Goal: Browse casually: Explore the website without a specific task or goal

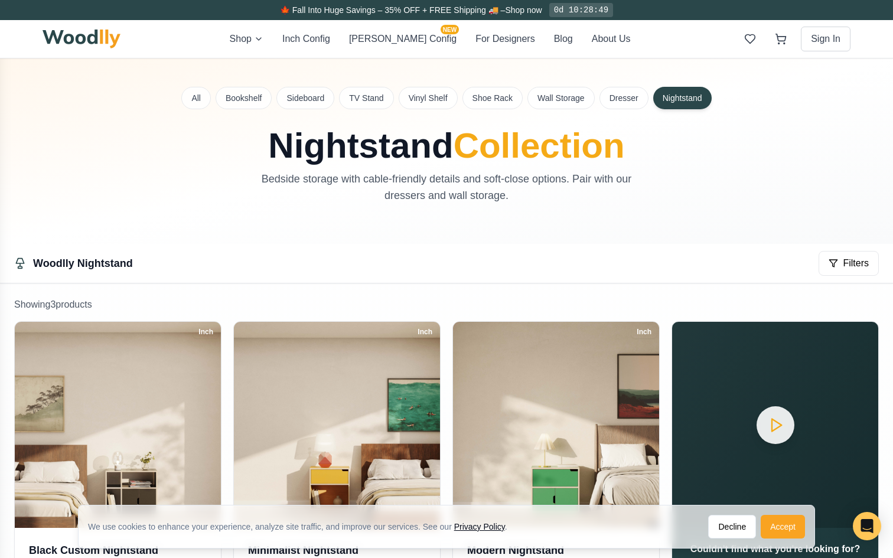
click at [786, 524] on button "Accept" at bounding box center [783, 527] width 44 height 24
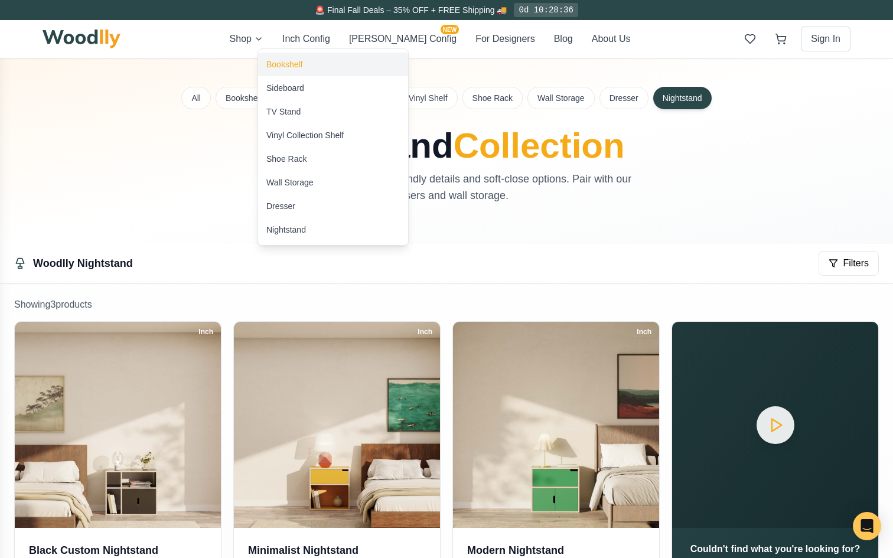
click at [277, 63] on div "Bookshelf" at bounding box center [284, 64] width 36 height 12
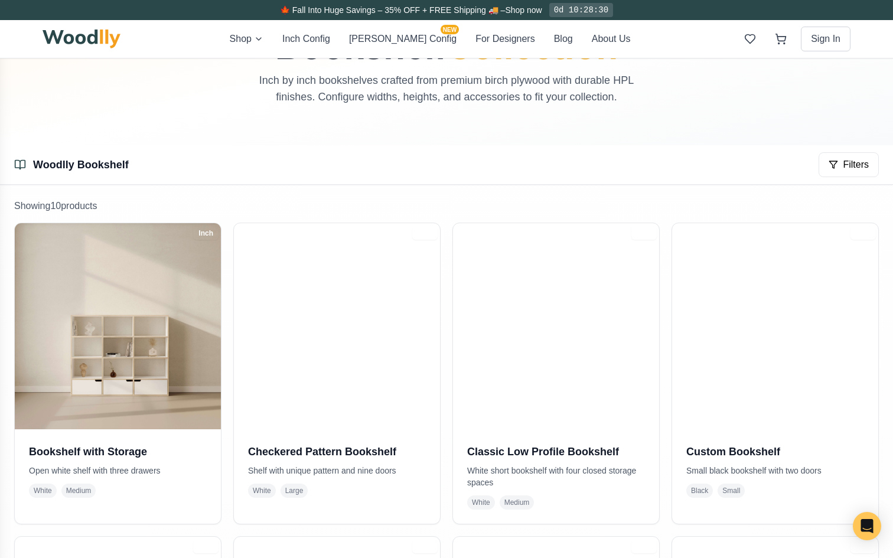
scroll to position [163, 0]
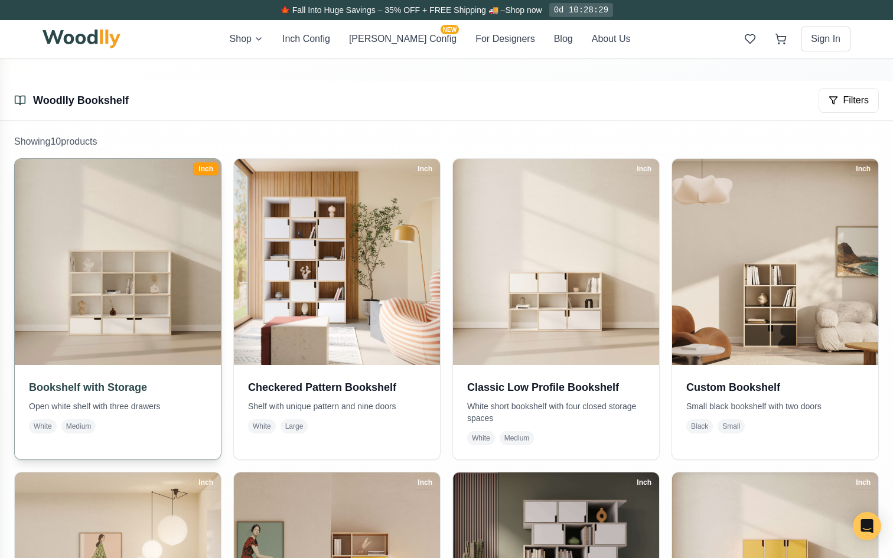
click at [176, 279] on img at bounding box center [117, 262] width 216 height 216
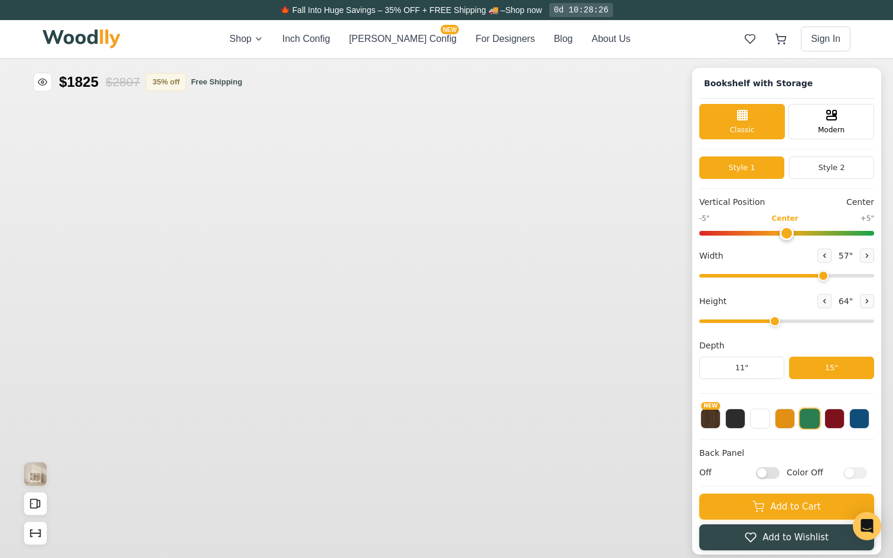
type input "57"
type input "4"
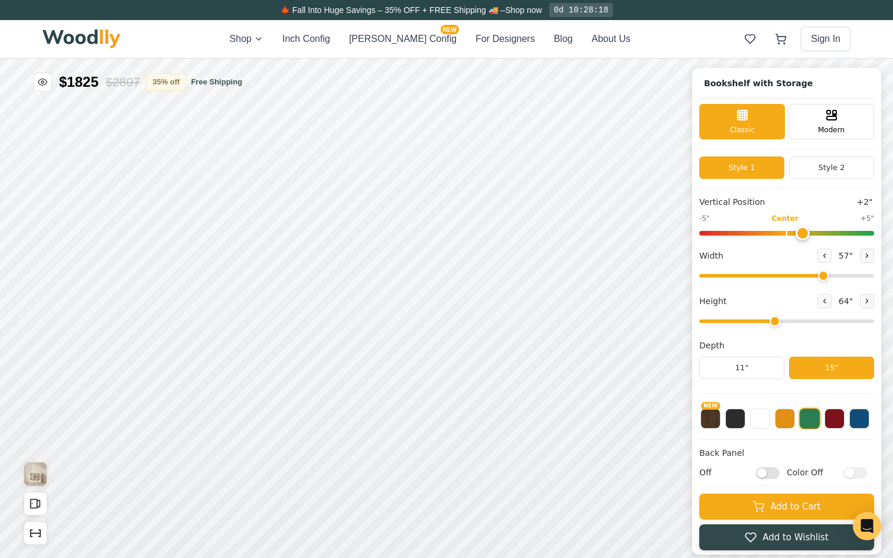
type input "0"
click at [784, 231] on input "range" at bounding box center [786, 233] width 175 height 5
drag, startPoint x: 822, startPoint y: 275, endPoint x: 852, endPoint y: 271, distance: 29.9
click at [852, 274] on input "range" at bounding box center [786, 276] width 175 height 4
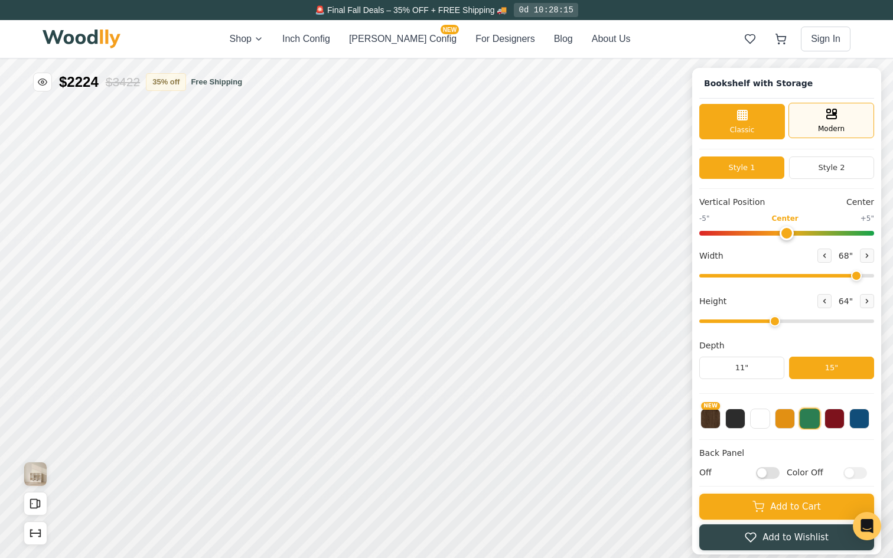
click at [835, 132] on span "Modern" at bounding box center [831, 128] width 27 height 11
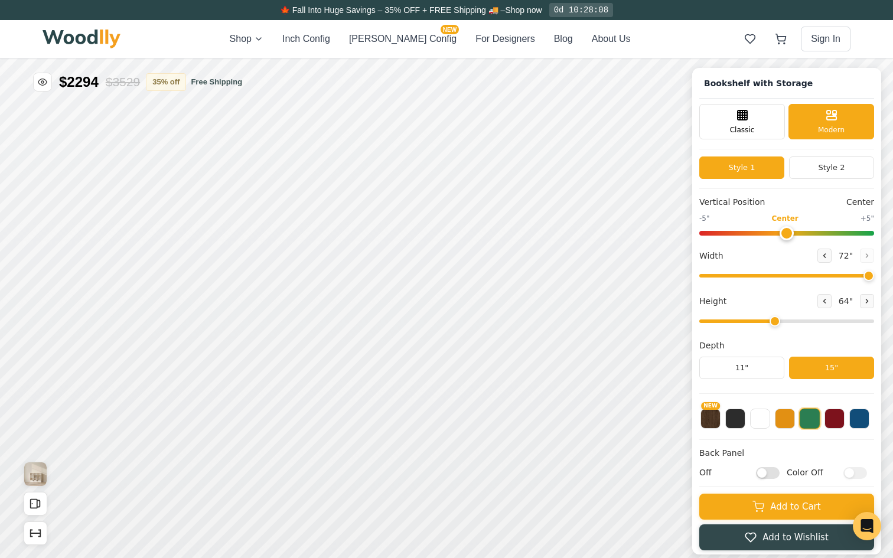
drag, startPoint x: 856, startPoint y: 279, endPoint x: 892, endPoint y: 263, distance: 39.4
type input "72"
click at [874, 274] on input "range" at bounding box center [786, 276] width 175 height 4
type input "4"
click at [773, 320] on input "range" at bounding box center [786, 322] width 175 height 4
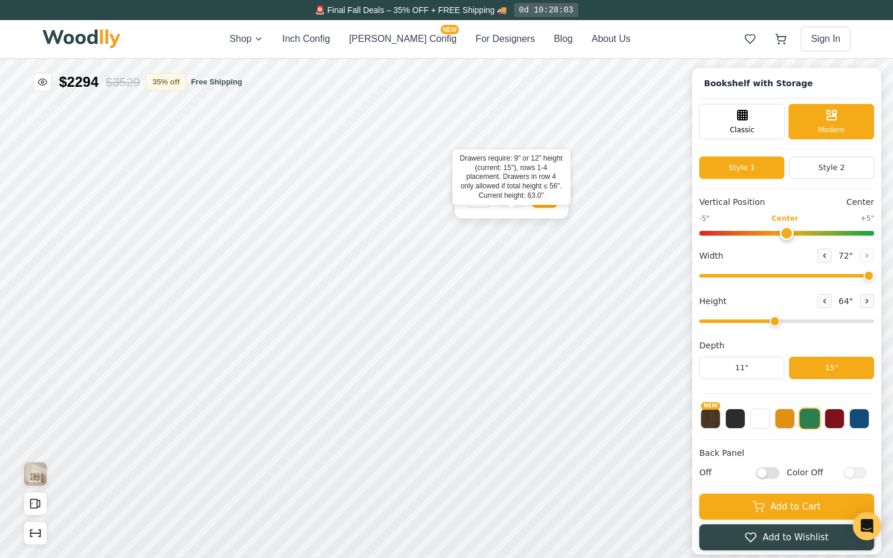
click at [512, 194] on icon at bounding box center [511, 195] width 14 height 14
click at [482, 203] on div "Single Door" at bounding box center [478, 195] width 26 height 26
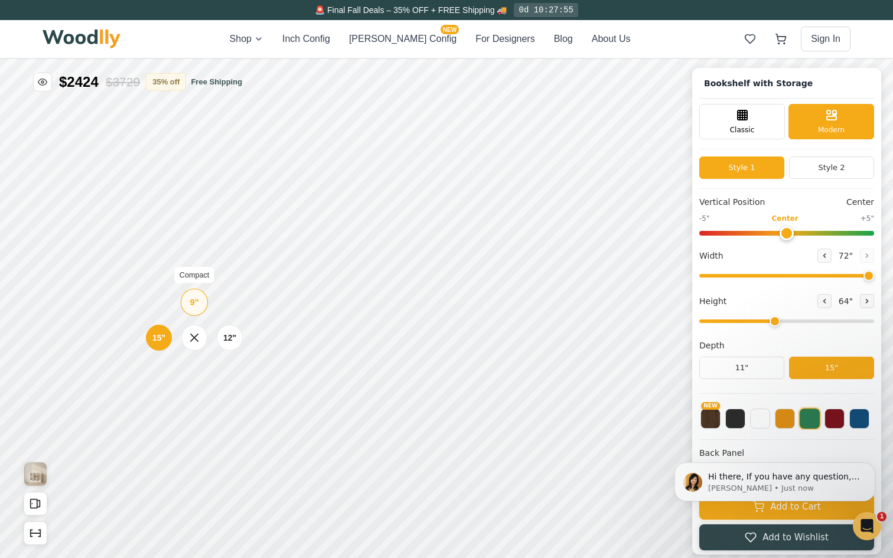
click at [192, 305] on div "9"" at bounding box center [194, 302] width 9 height 13
click at [585, 321] on icon at bounding box center [586, 327] width 14 height 14
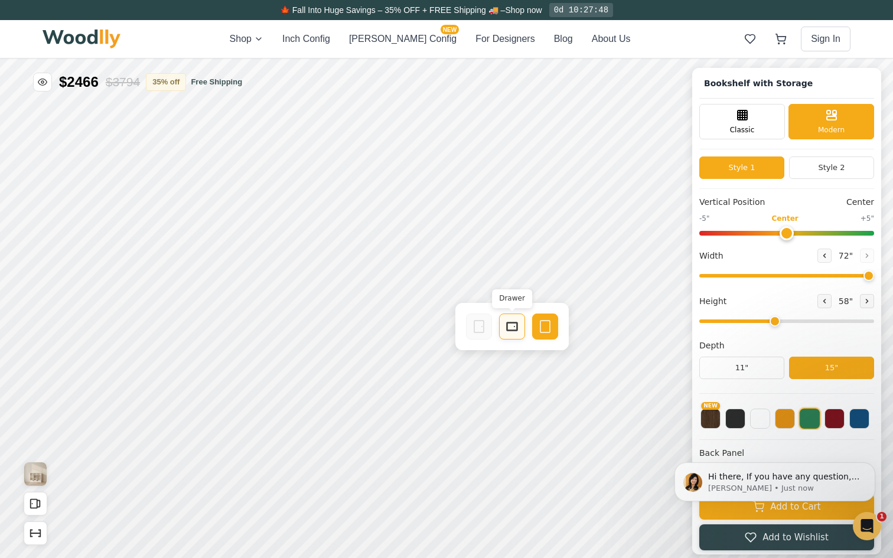
click at [499, 324] on div "Drawer" at bounding box center [512, 327] width 26 height 26
click at [434, 331] on icon at bounding box center [438, 327] width 14 height 14
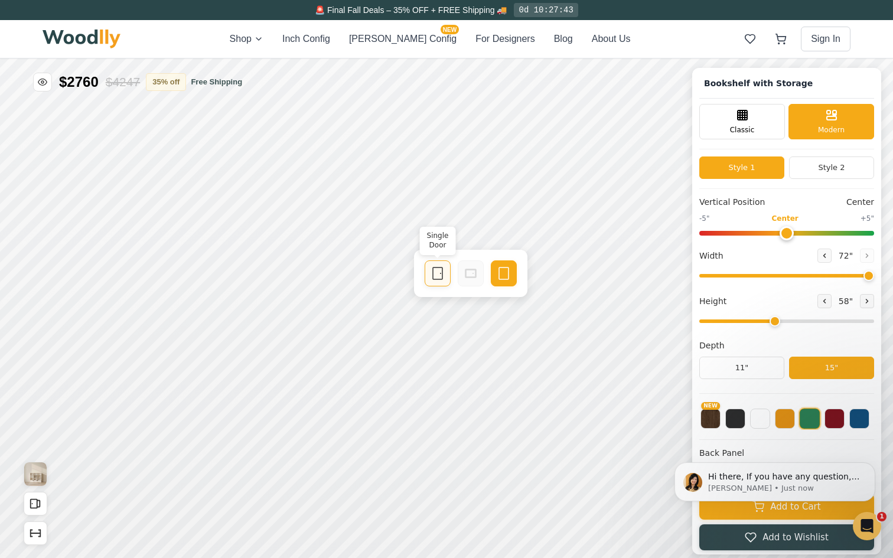
click at [426, 267] on div "Single Door" at bounding box center [438, 273] width 26 height 26
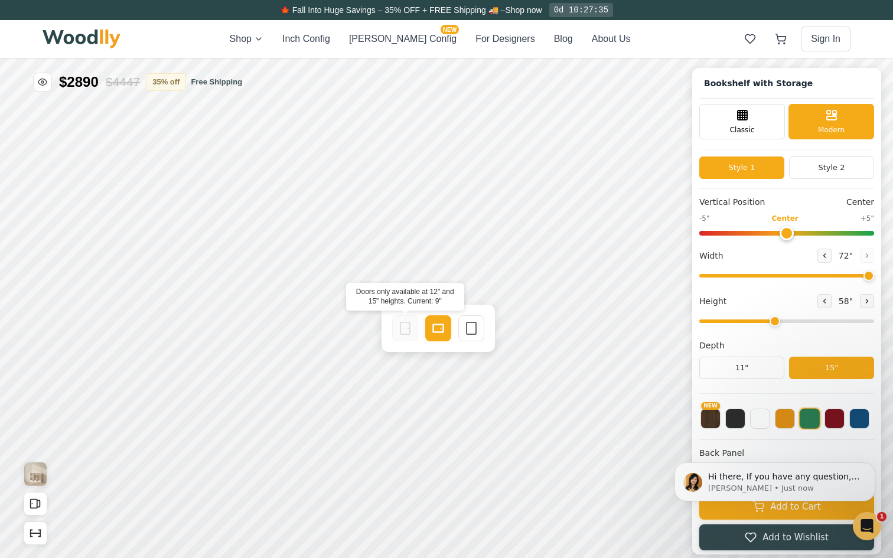
click at [403, 325] on icon at bounding box center [405, 328] width 14 height 14
click at [33, 507] on icon "Open All Doors and Drawers" at bounding box center [35, 503] width 13 height 13
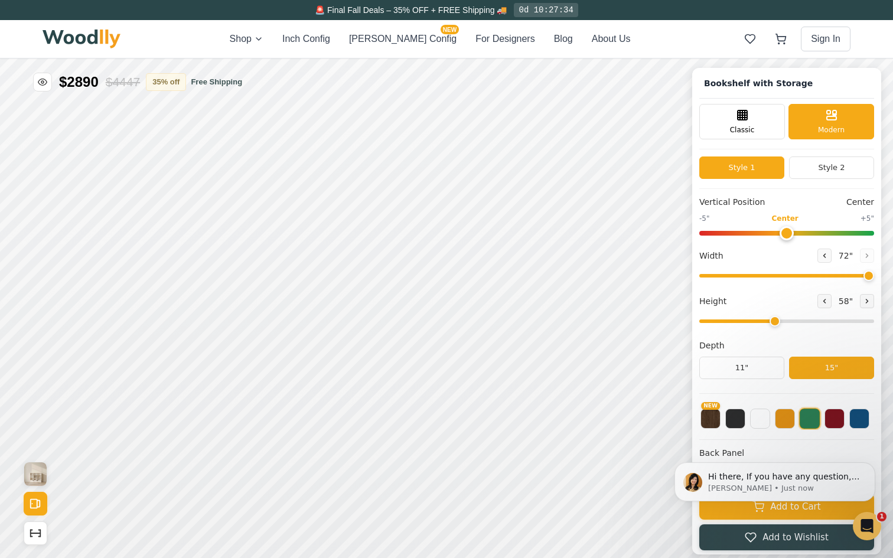
click at [34, 488] on div "View Gallery Close All Doors and Drawers Show Dimensions" at bounding box center [36, 503] width 24 height 83
click at [41, 544] on button "Show Dimensions" at bounding box center [36, 534] width 24 height 24
click at [40, 539] on icon "Show Dimensions" at bounding box center [35, 533] width 13 height 13
click at [330, 39] on button "Inch Config" at bounding box center [306, 39] width 48 height 14
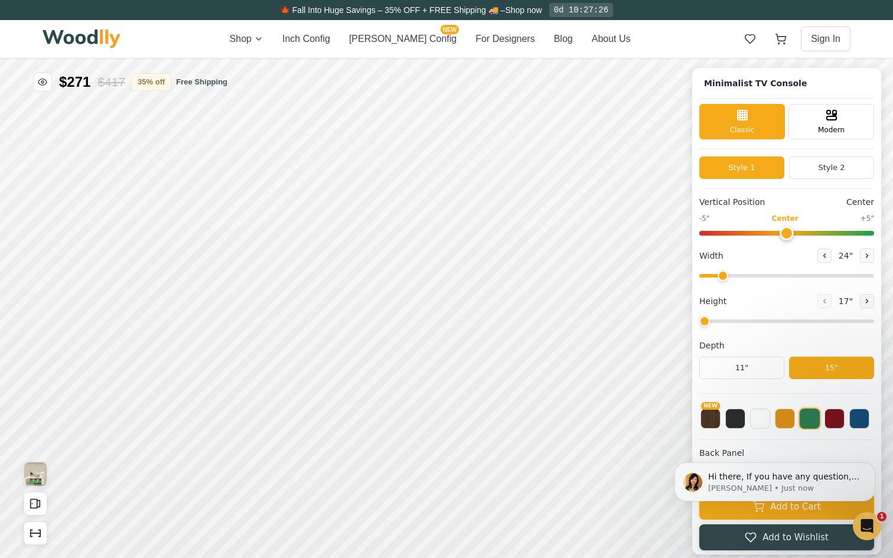
type input "63"
type input "2"
click at [399, 42] on button "[PERSON_NAME] Config NEW" at bounding box center [402, 39] width 107 height 14
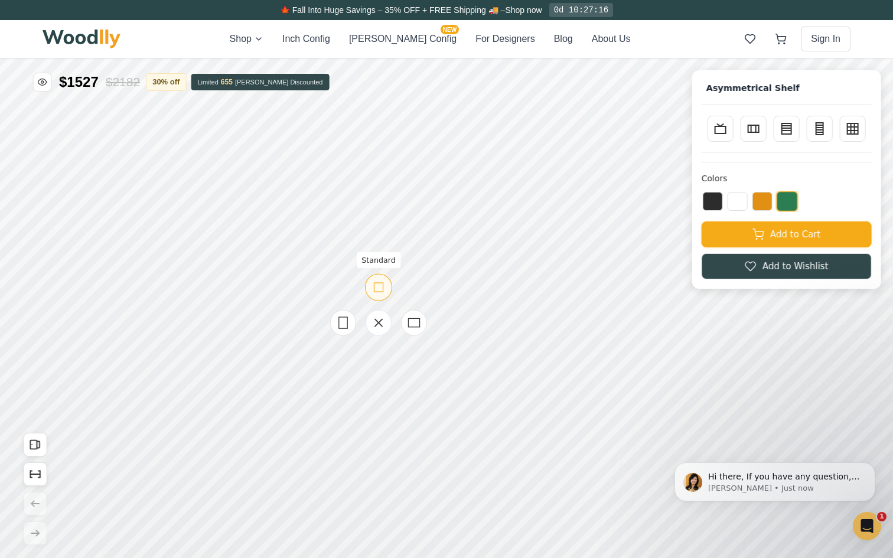
click at [382, 293] on icon at bounding box center [378, 287] width 15 height 15
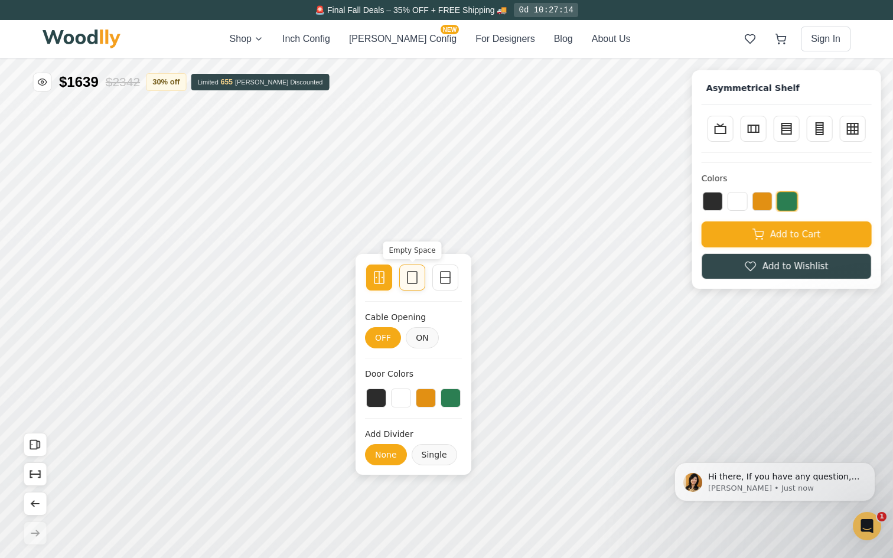
click at [418, 274] on icon at bounding box center [412, 278] width 14 height 14
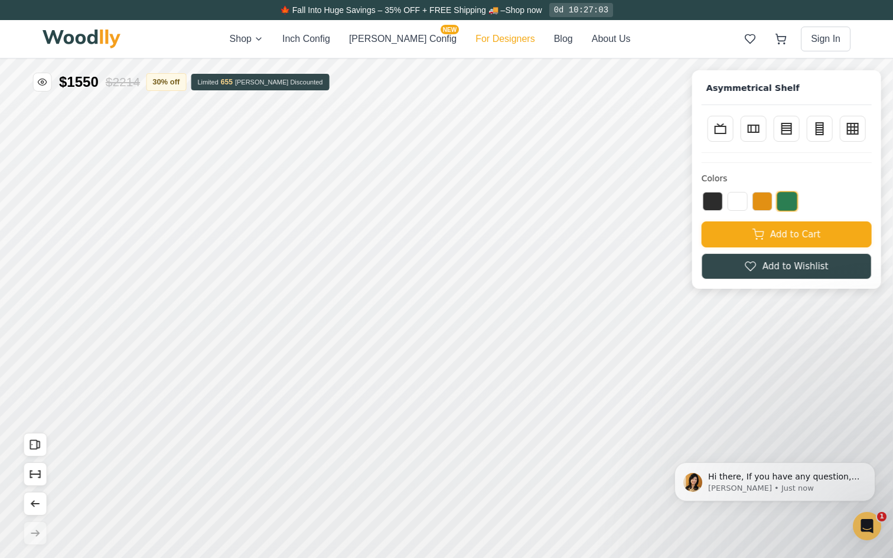
click at [484, 37] on button "For Designers" at bounding box center [504, 39] width 59 height 14
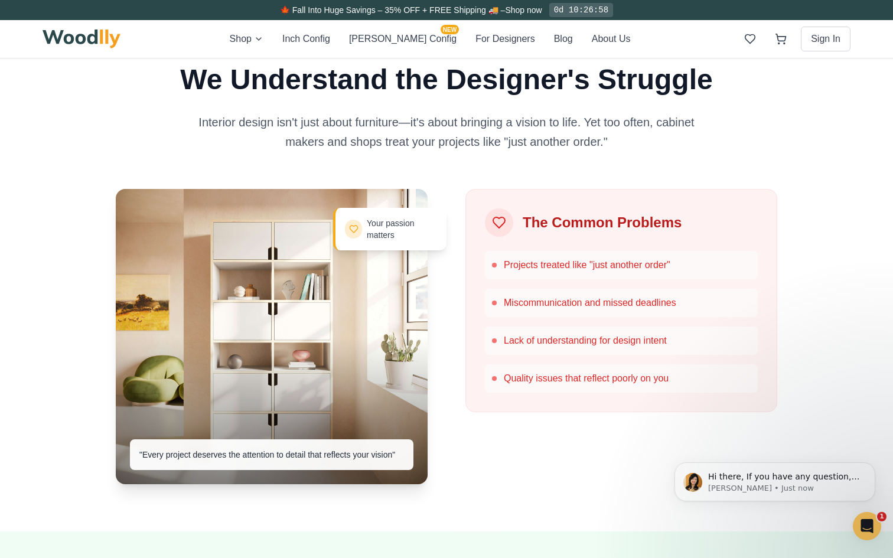
scroll to position [561, 0]
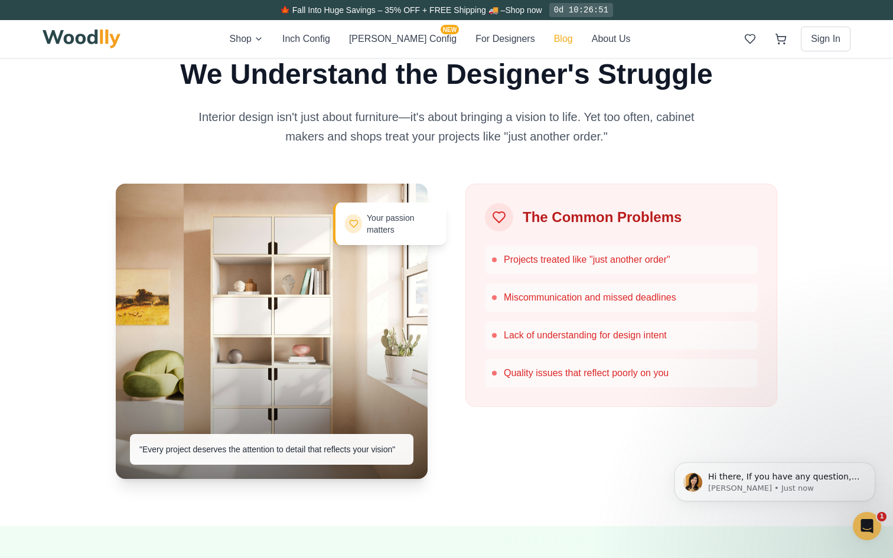
click at [554, 43] on button "Blog" at bounding box center [563, 39] width 19 height 14
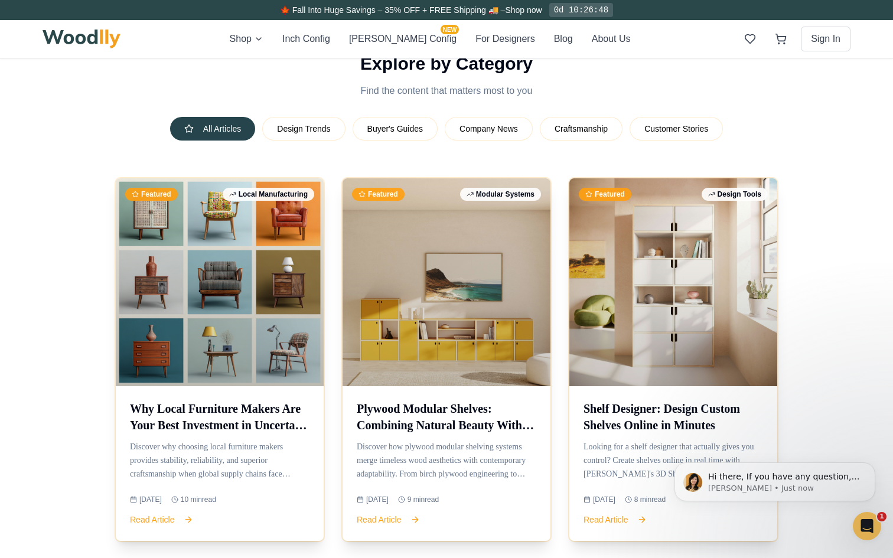
scroll to position [399, 0]
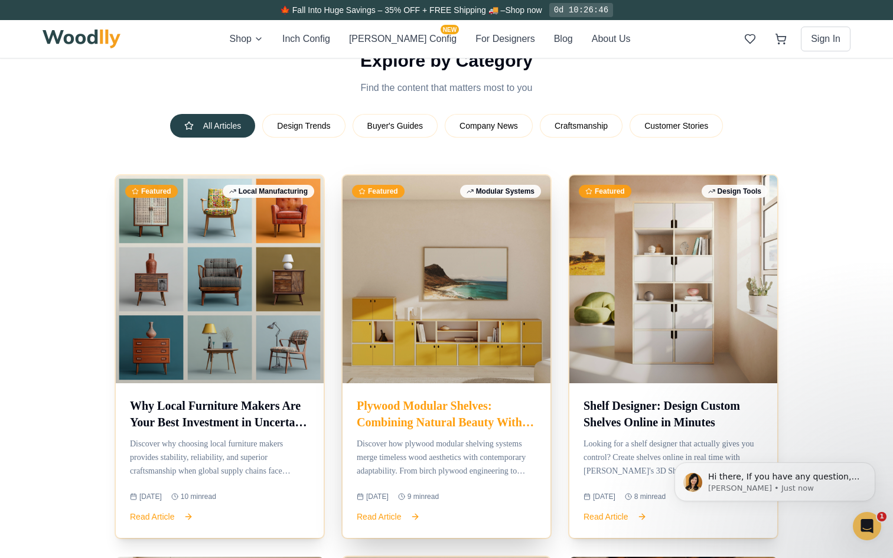
click at [468, 426] on h3 "Plywood Modular Shelves: Combining Natural Beauty With Modern Flexibility" at bounding box center [447, 413] width 180 height 33
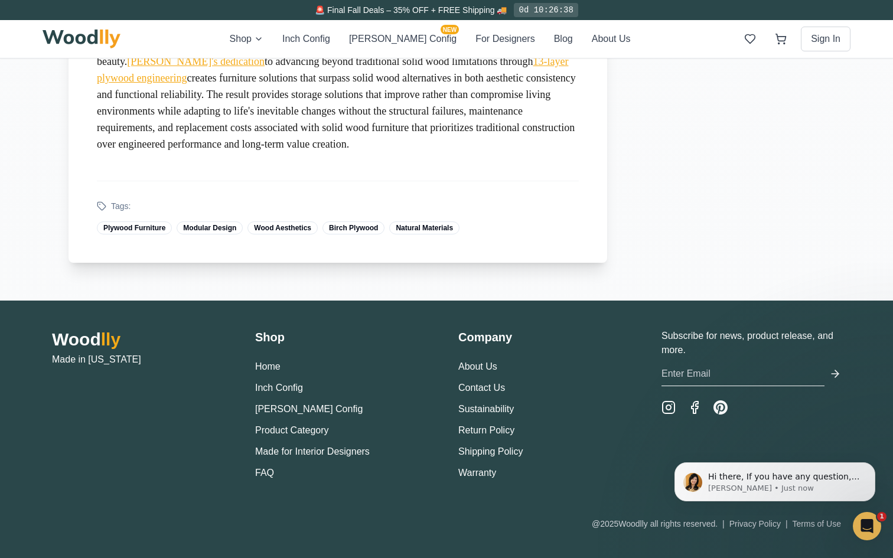
scroll to position [5370, 0]
click at [478, 371] on link "About Us" at bounding box center [477, 366] width 39 height 10
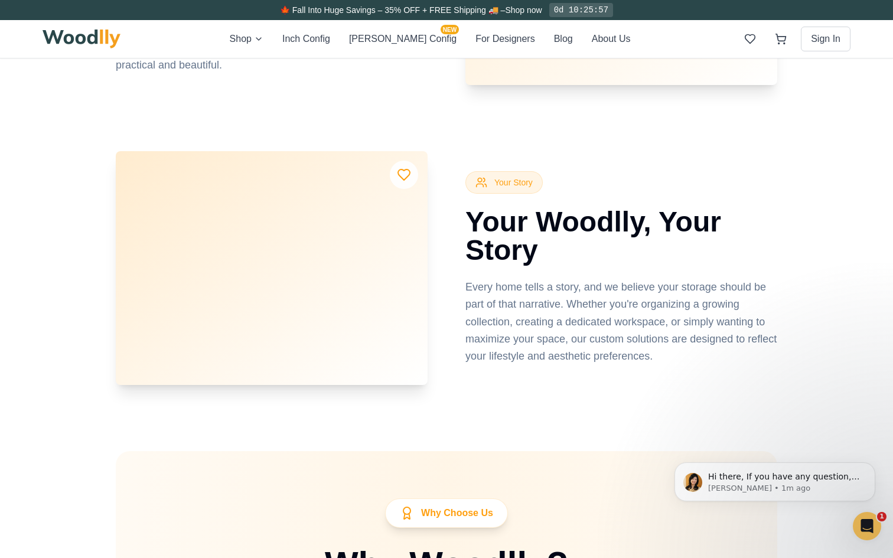
scroll to position [2075, 0]
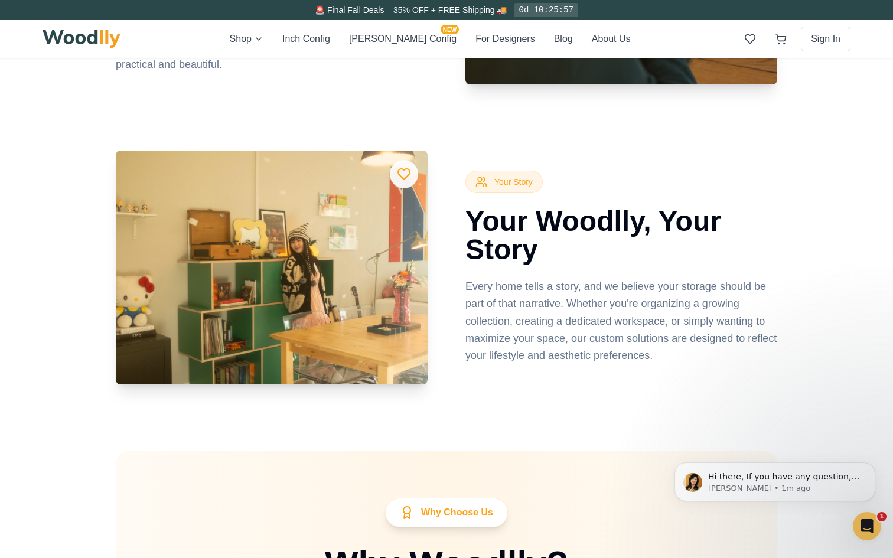
click at [509, 359] on p "Every home tells a story, and we believe your storage should be part of that na…" at bounding box center [621, 321] width 312 height 86
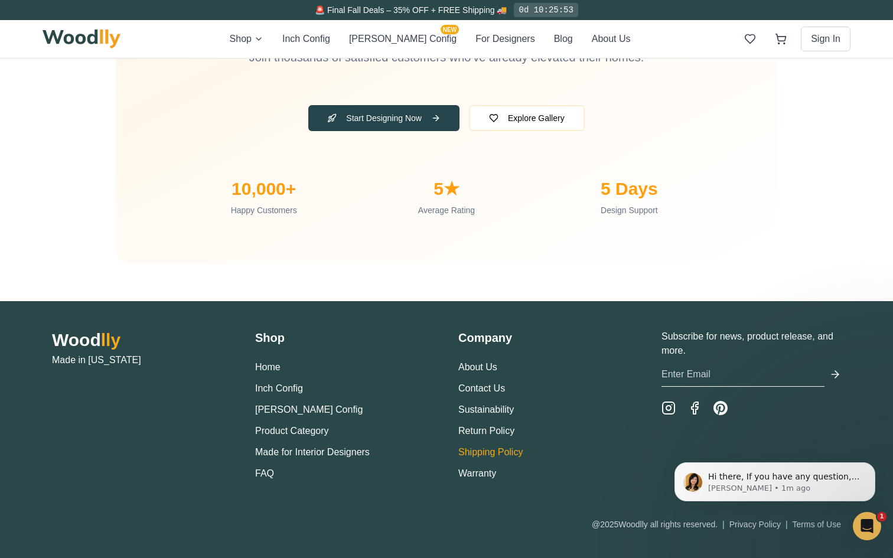
scroll to position [3878, 0]
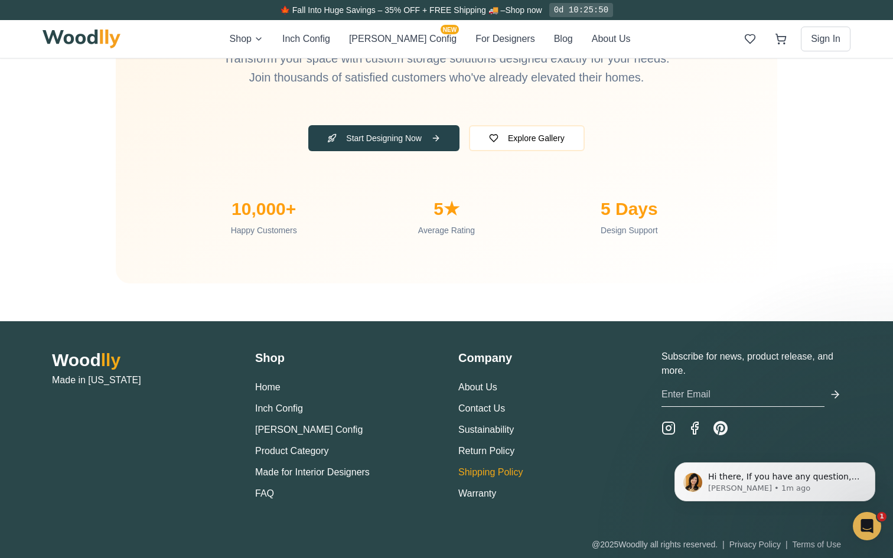
click at [490, 472] on link "Shipping Policy" at bounding box center [490, 472] width 64 height 10
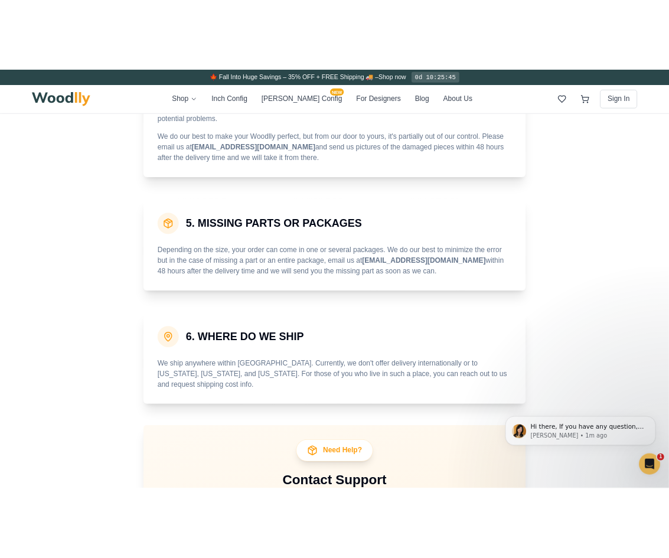
scroll to position [1518, 0]
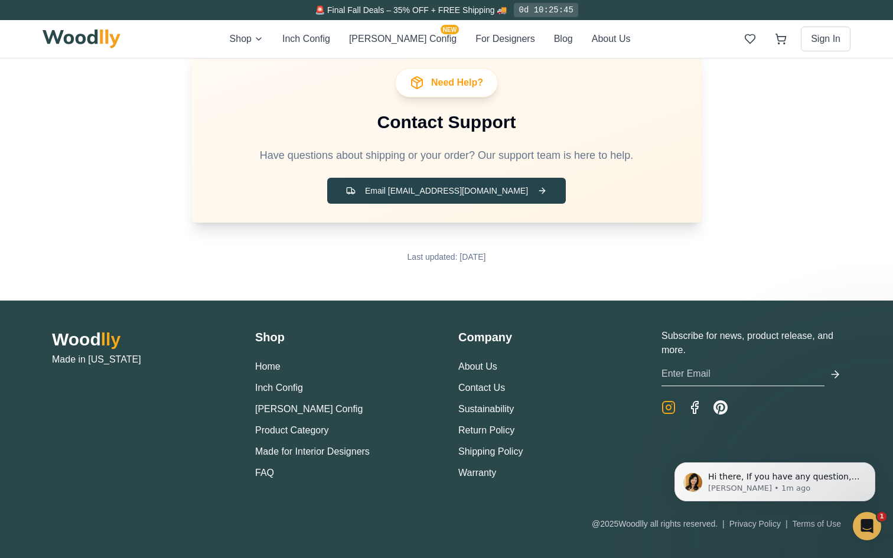
click at [672, 402] on icon "Instagram" at bounding box center [668, 407] width 14 height 14
